Goal: Task Accomplishment & Management: Manage account settings

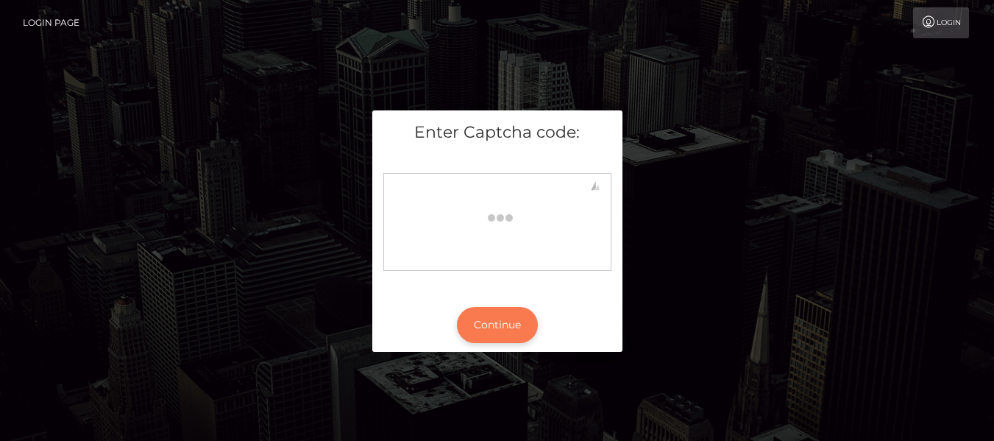
click at [501, 321] on button "Continue" at bounding box center [497, 325] width 81 height 36
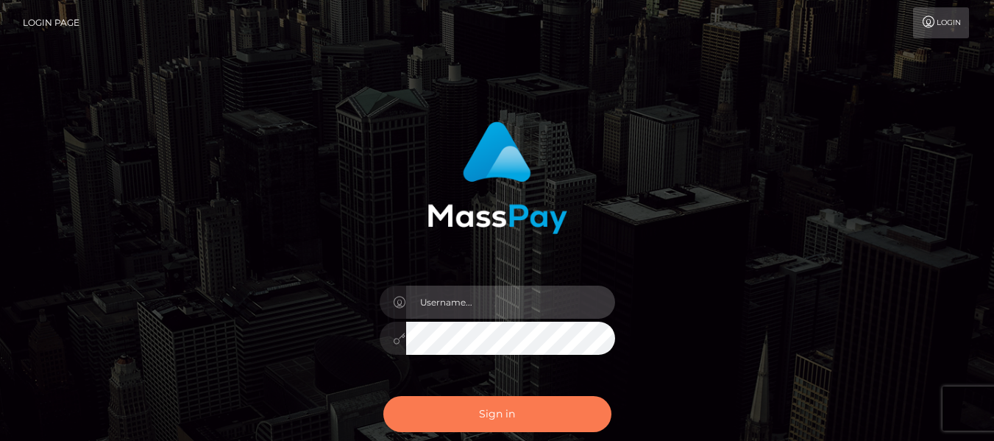
type input "grace.rush"
click at [507, 408] on button "Sign in" at bounding box center [497, 414] width 228 height 36
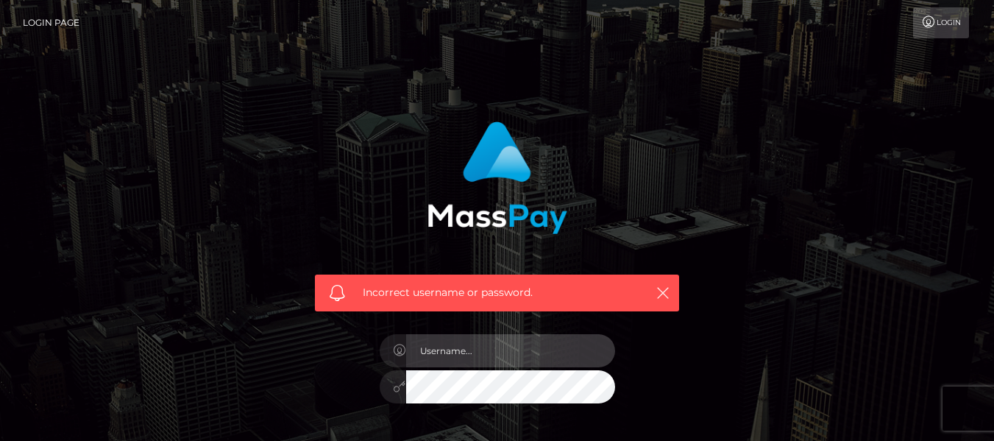
type input "grace.rush"
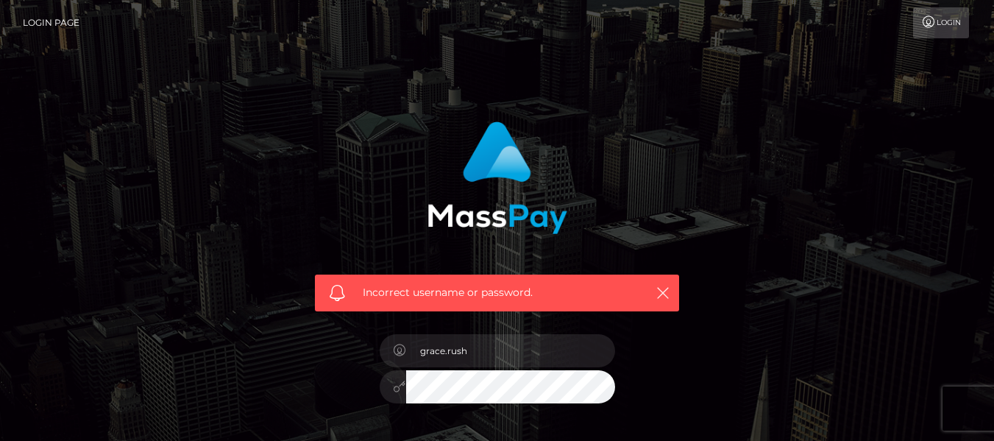
click at [672, 291] on div "Incorrect username or password." at bounding box center [497, 292] width 364 height 37
click at [739, 251] on div "Incorrect username or password. grace.rush" at bounding box center [497, 321] width 838 height 423
click at [657, 291] on icon "button" at bounding box center [662, 292] width 15 height 15
click at [663, 293] on icon "button" at bounding box center [662, 292] width 15 height 15
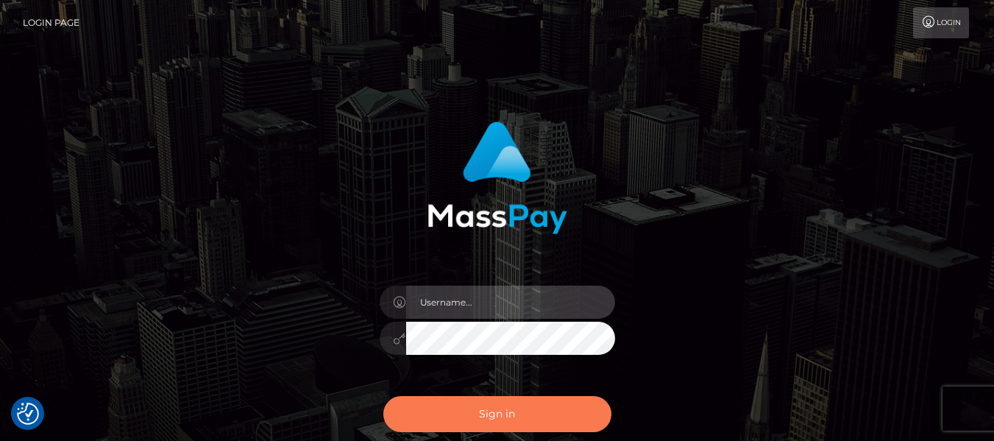
type input "grace.rush"
click at [482, 410] on button "Sign in" at bounding box center [497, 414] width 228 height 36
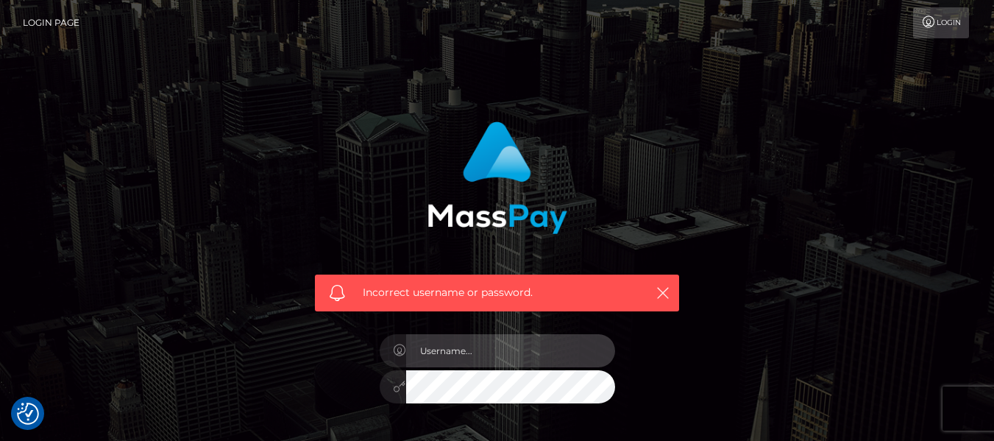
type input "grace.rush"
click at [539, 350] on input "grace.rush" at bounding box center [510, 350] width 209 height 33
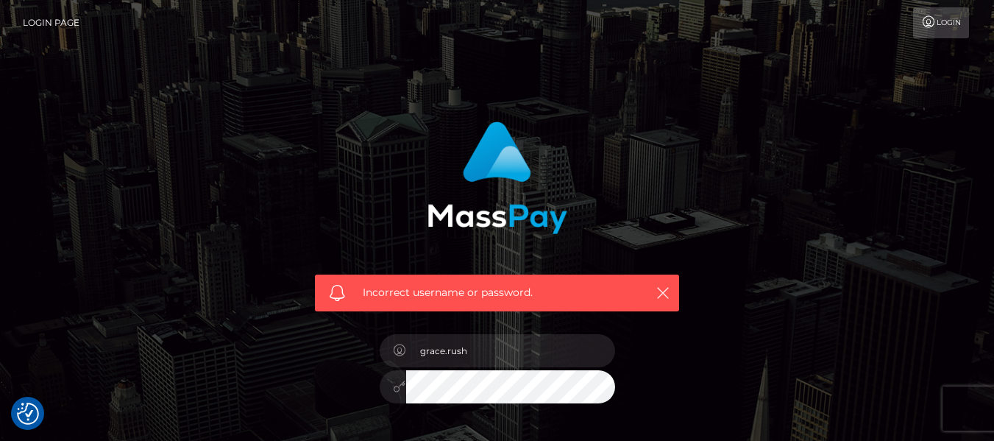
click at [735, 113] on div "Incorrect username or password. grace.rush" at bounding box center [497, 321] width 838 height 423
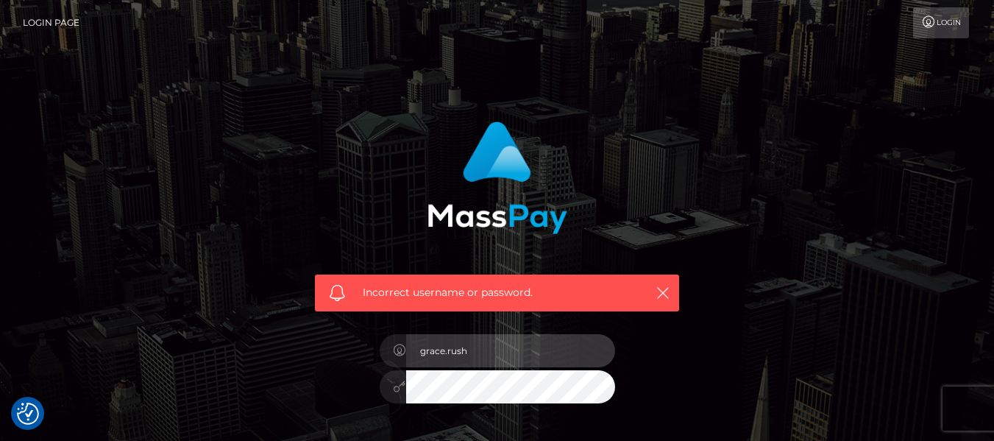
click at [553, 343] on input "grace.rush" at bounding box center [510, 350] width 209 height 33
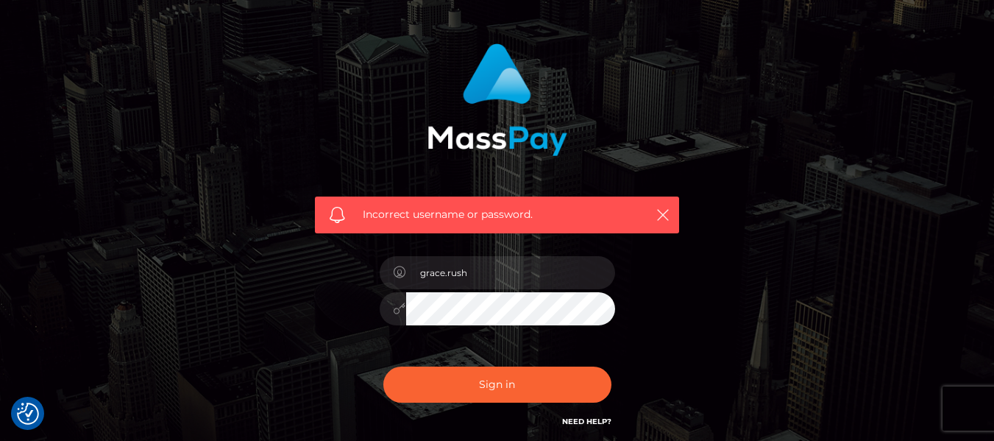
scroll to position [203, 0]
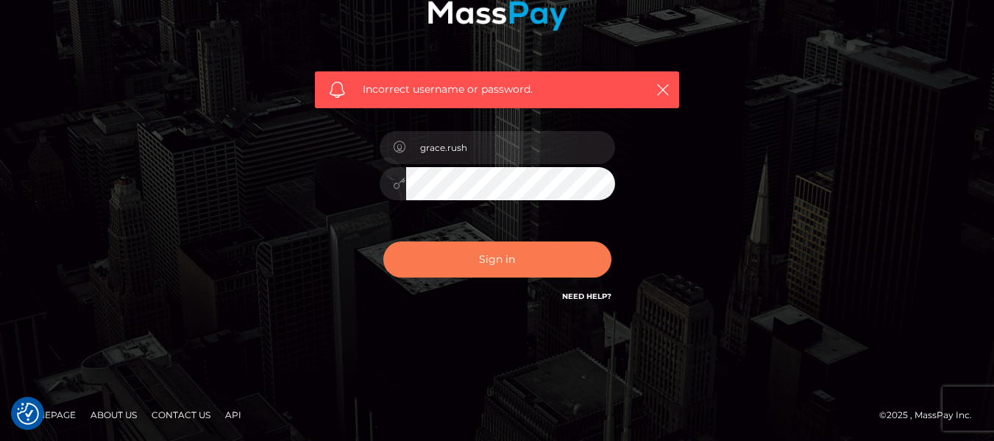
click at [546, 249] on button "Sign in" at bounding box center [497, 259] width 228 height 36
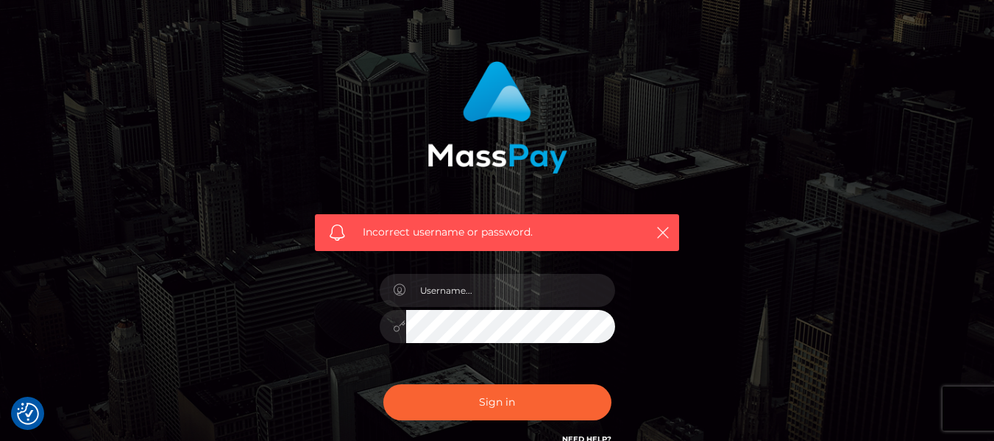
scroll to position [203, 0]
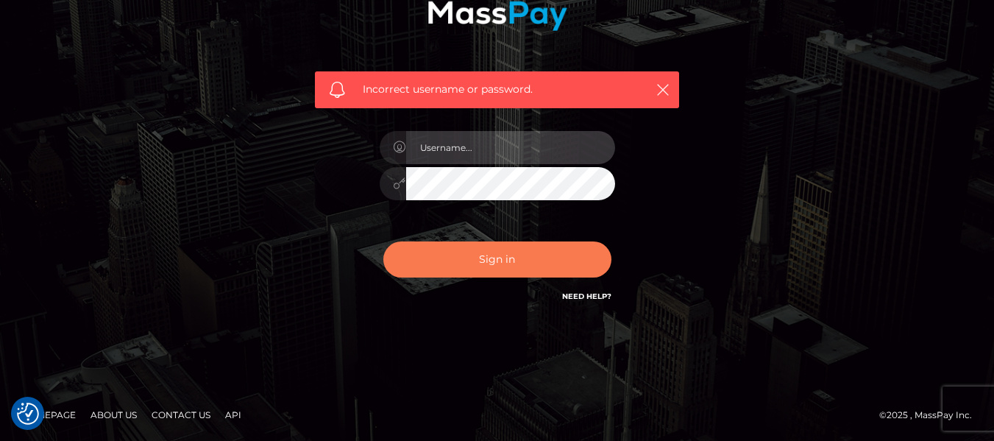
type input "grace.rush"
click at [496, 270] on button "Sign in" at bounding box center [497, 259] width 228 height 36
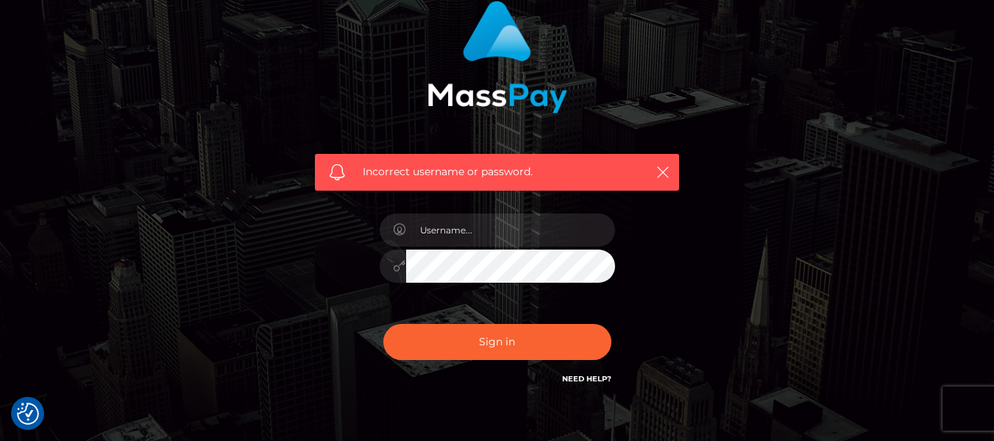
scroll to position [147, 0]
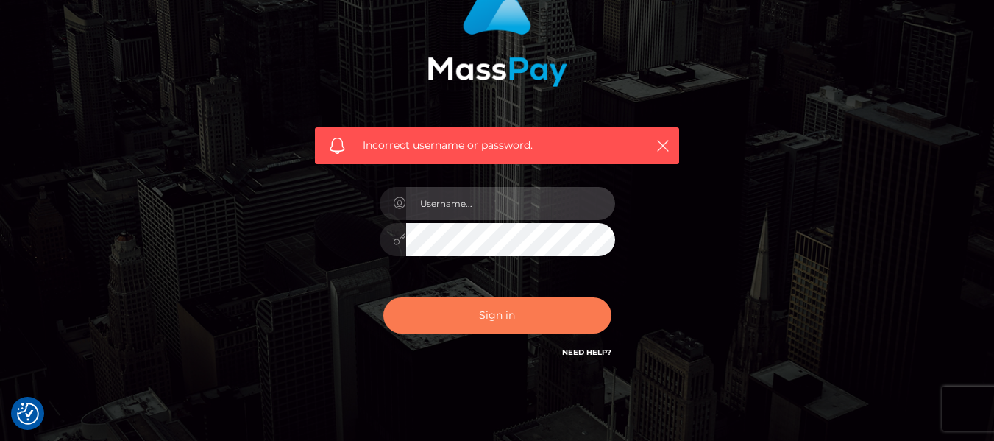
type input "grace.rush"
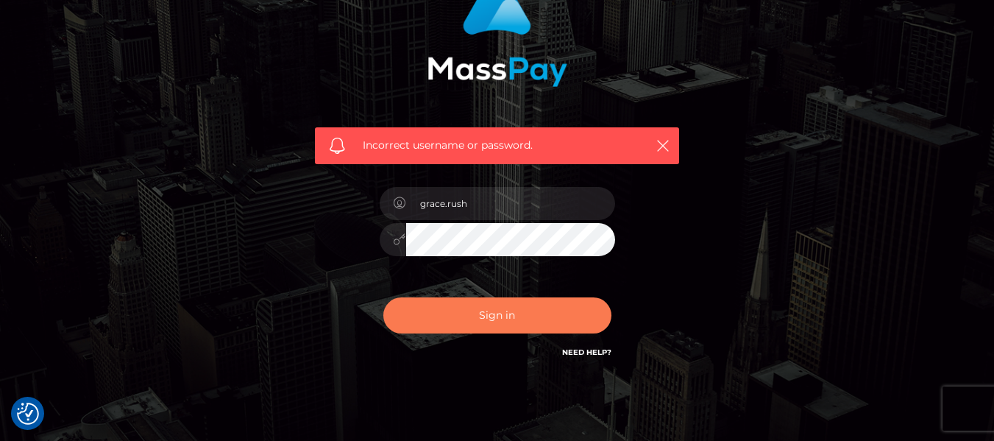
click at [578, 308] on button "Sign in" at bounding box center [497, 315] width 228 height 36
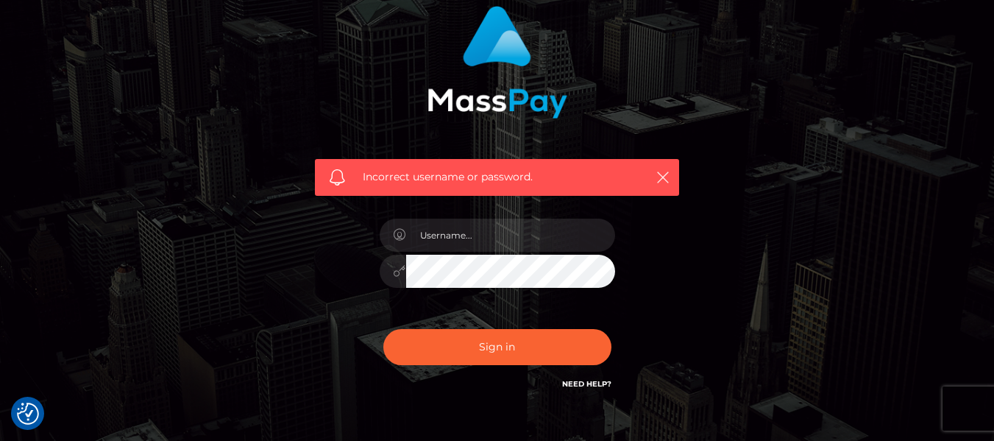
scroll to position [147, 0]
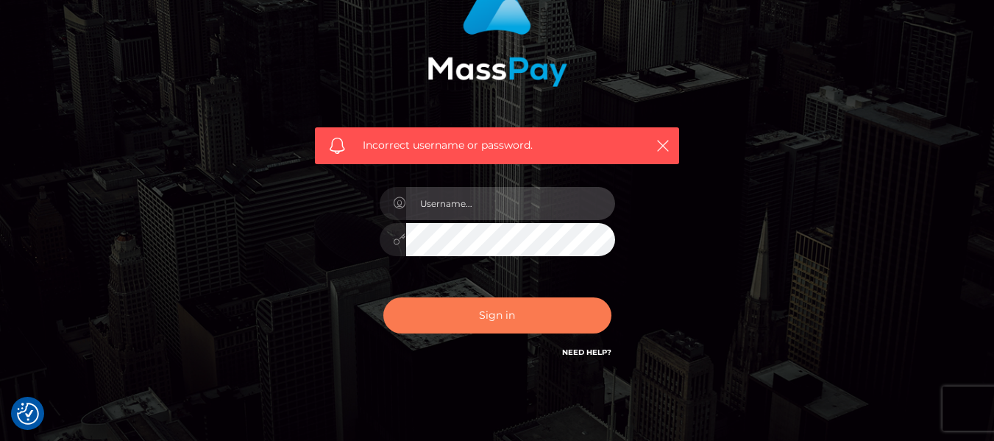
type input "grace.rush"
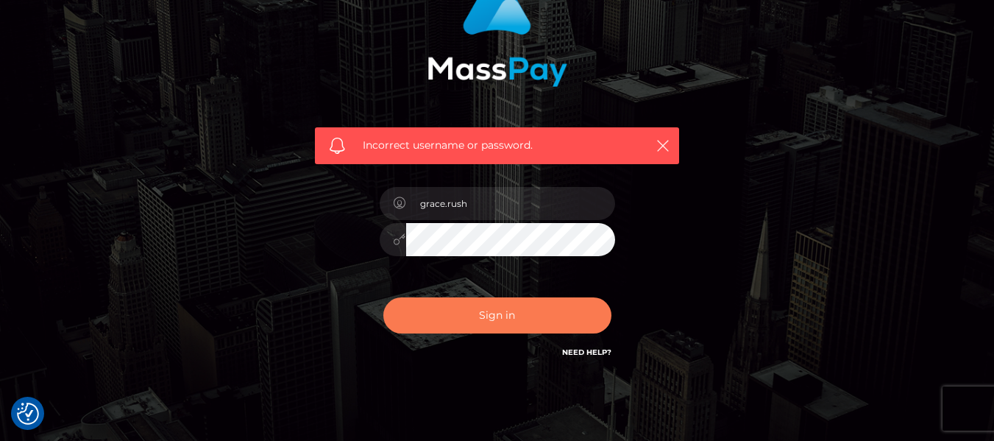
click at [571, 320] on button "Sign in" at bounding box center [497, 315] width 228 height 36
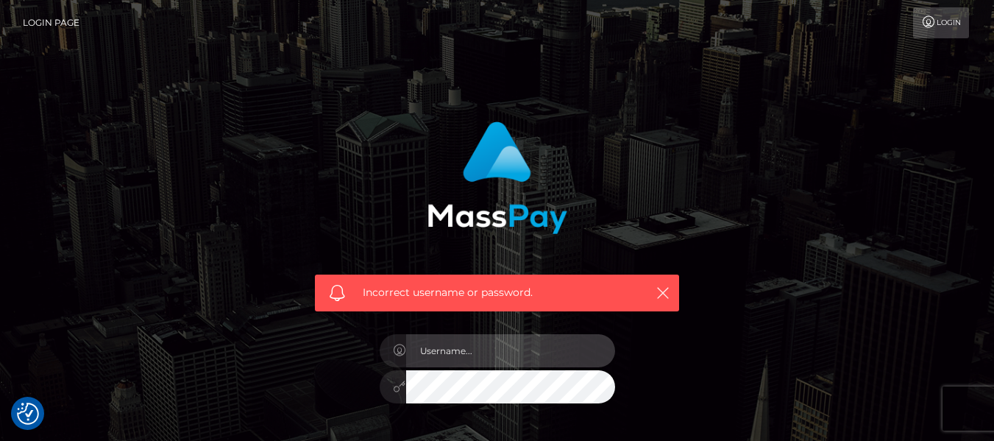
type input "grace.rush"
click at [557, 349] on input "grace.rush" at bounding box center [510, 350] width 209 height 33
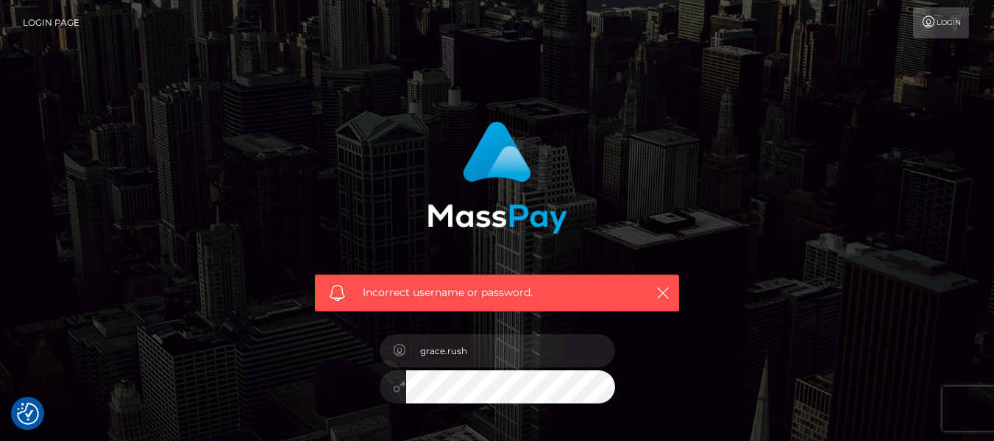
scroll to position [203, 0]
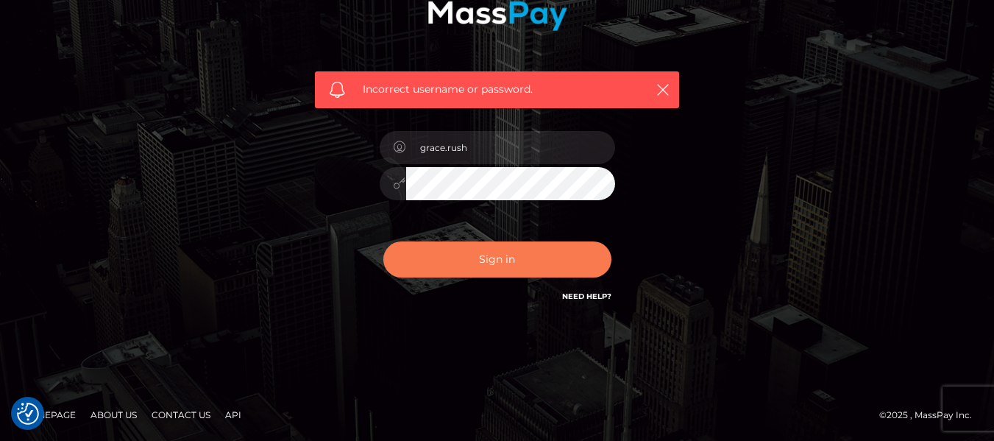
click at [559, 260] on button "Sign in" at bounding box center [497, 259] width 228 height 36
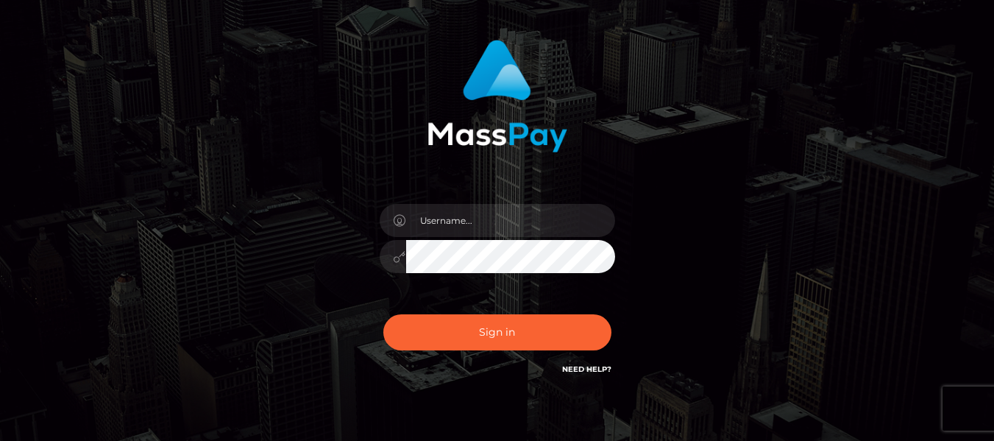
scroll to position [81, 0]
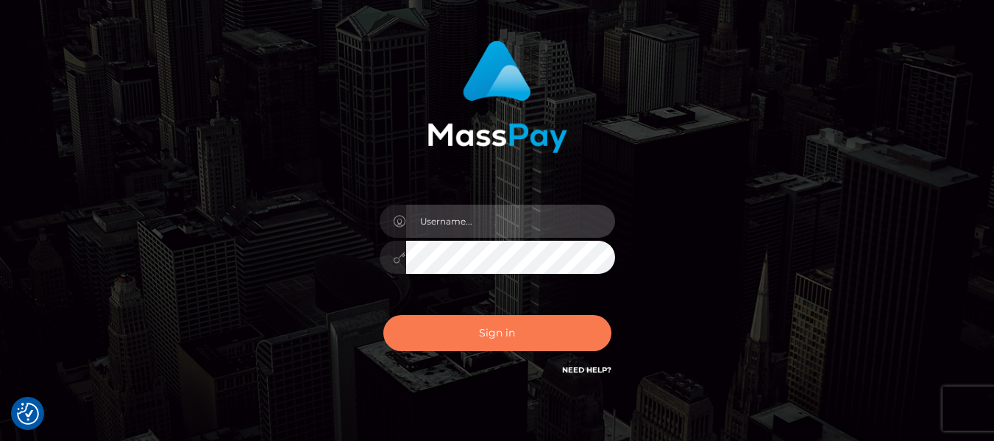
type input "grace.rush"
click at [588, 337] on button "Sign in" at bounding box center [497, 333] width 228 height 36
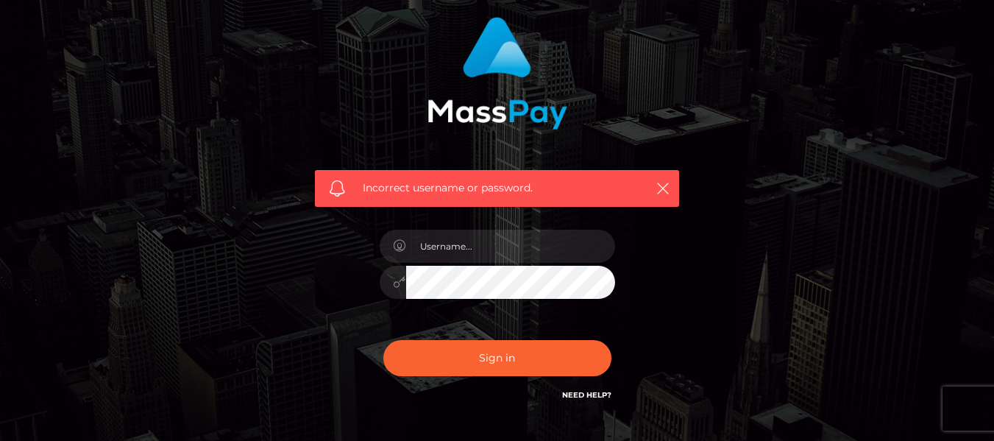
scroll to position [203, 0]
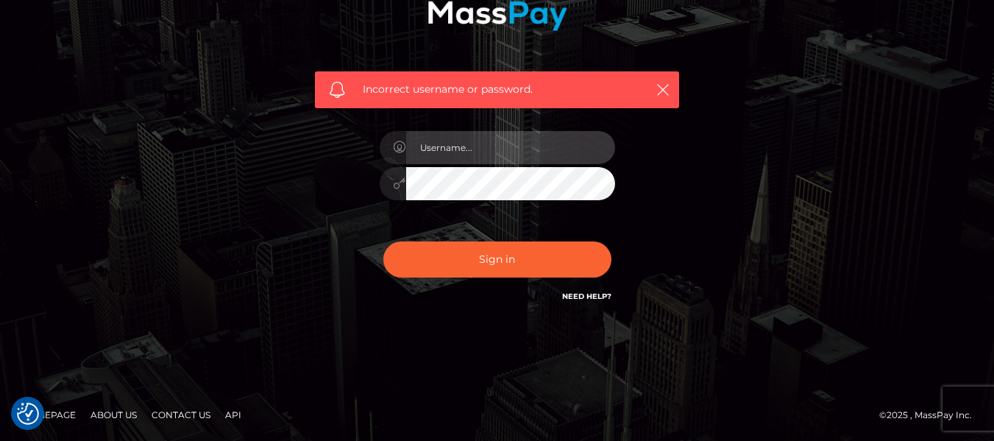
type input "grace.rush"
click at [574, 291] on link "Need Help?" at bounding box center [586, 296] width 49 height 10
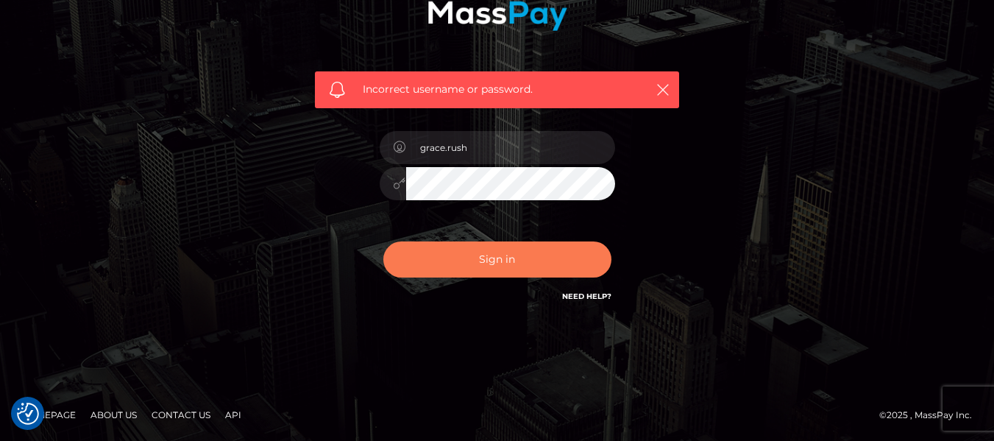
click at [553, 246] on button "Sign in" at bounding box center [497, 259] width 228 height 36
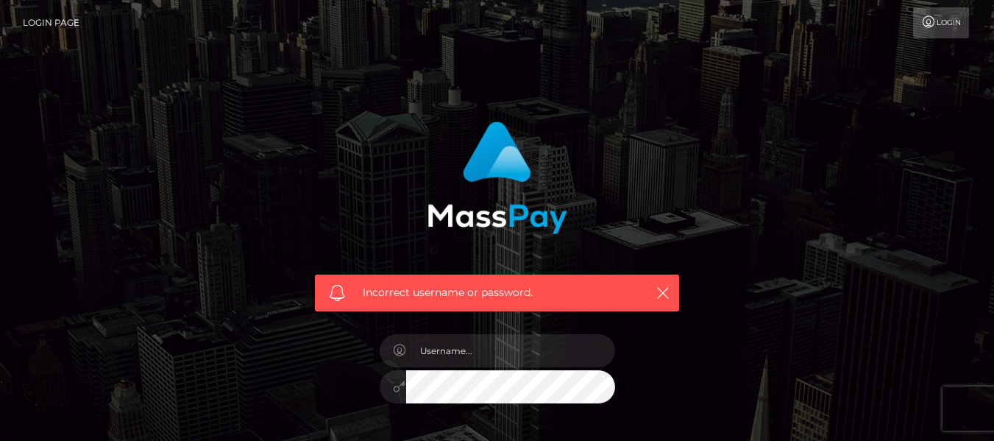
scroll to position [203, 0]
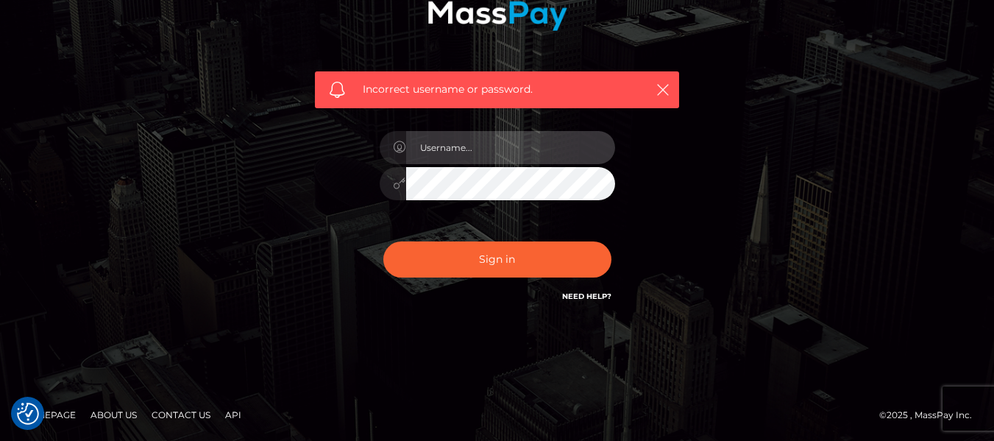
type input "grace.rush"
click at [899, 68] on div "Incorrect username or password. grace.rush" at bounding box center [497, 118] width 838 height 423
